Goal: Transaction & Acquisition: Purchase product/service

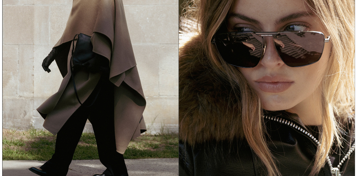
scroll to position [275, 0]
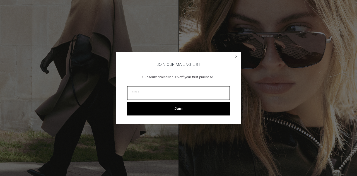
click at [235, 56] on circle "Close dialog" at bounding box center [236, 56] width 5 height 5
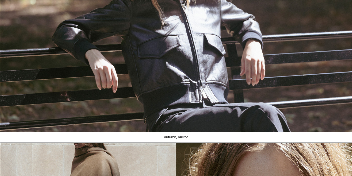
scroll to position [0, 0]
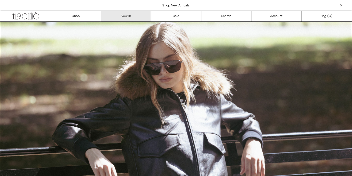
click at [118, 17] on link "New In" at bounding box center [126, 16] width 50 height 11
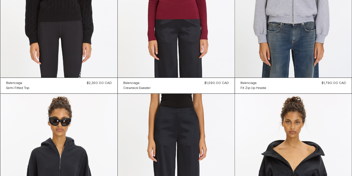
scroll to position [1090, 0]
